Goal: Task Accomplishment & Management: Manage account settings

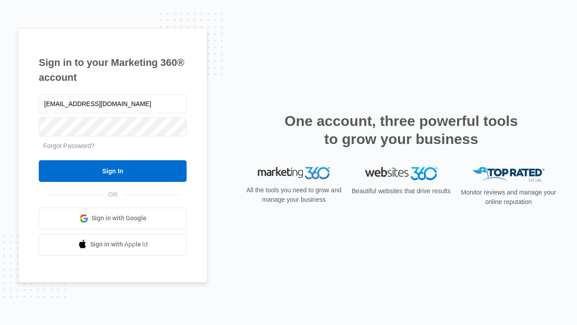
type input "dankie614@gmail.com"
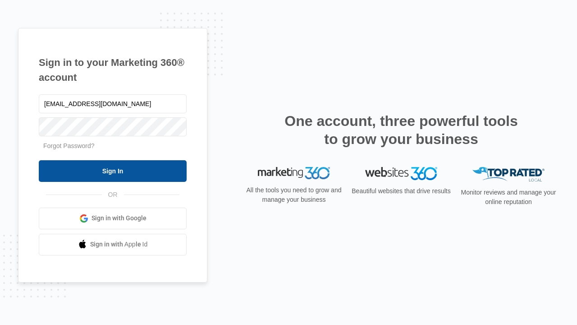
click at [113, 170] on input "Sign In" at bounding box center [113, 171] width 148 height 22
